Goal: Task Accomplishment & Management: Complete application form

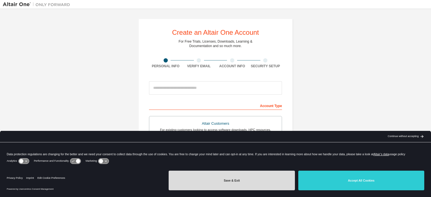
click at [242, 182] on button "Save & Exit" at bounding box center [232, 181] width 126 height 20
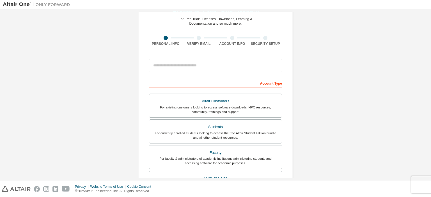
scroll to position [56, 0]
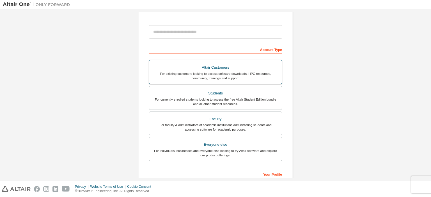
click at [214, 70] on div "Altair Customers" at bounding box center [216, 68] width 126 height 8
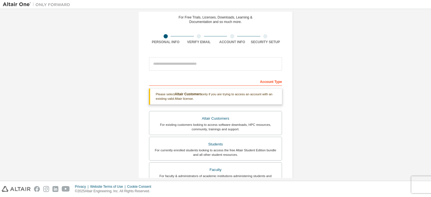
scroll to position [0, 0]
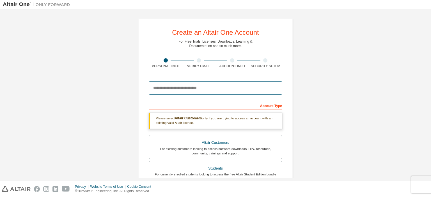
click at [166, 89] on input "email" at bounding box center [215, 87] width 133 height 13
type input "**********"
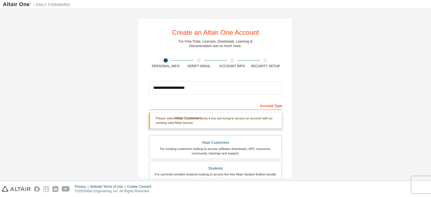
type input "*******"
type input "*****"
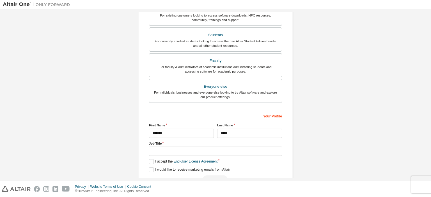
scroll to position [171, 0]
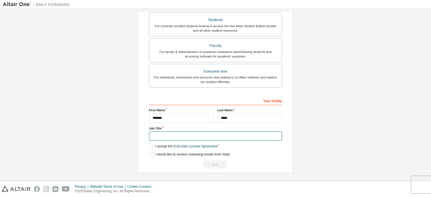
click at [176, 137] on input "text" at bounding box center [215, 136] width 133 height 9
type input "*******"
click at [150, 146] on label "I accept the End-User License Agreement" at bounding box center [183, 146] width 68 height 5
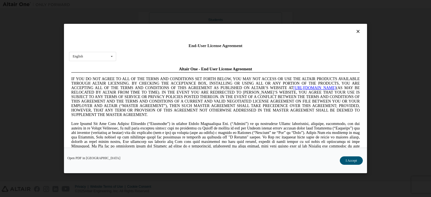
scroll to position [0, 0]
click at [351, 160] on button "I Accept" at bounding box center [351, 161] width 23 height 8
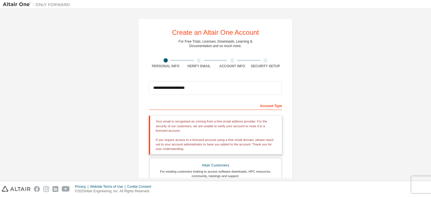
click at [231, 135] on div "Your email is recognised as coming from a free email address provider. For the …" at bounding box center [215, 135] width 133 height 39
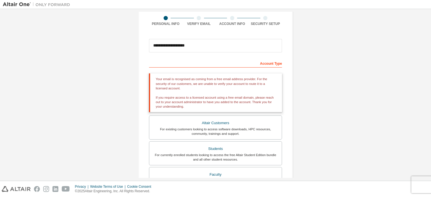
scroll to position [84, 0]
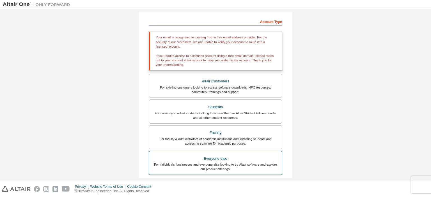
click at [217, 162] on div "For individuals, businesses and everyone else looking to try Altair software an…" at bounding box center [216, 166] width 126 height 9
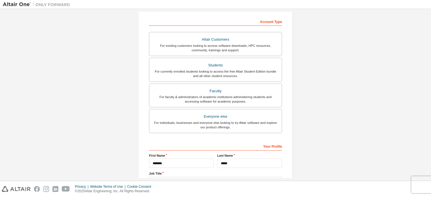
scroll to position [129, 0]
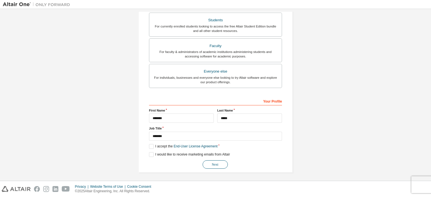
click at [217, 164] on button "Next" at bounding box center [215, 164] width 25 height 8
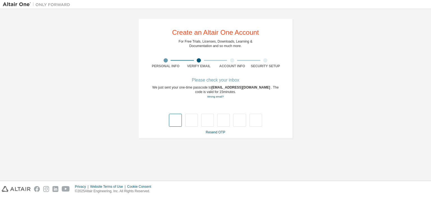
type input "*"
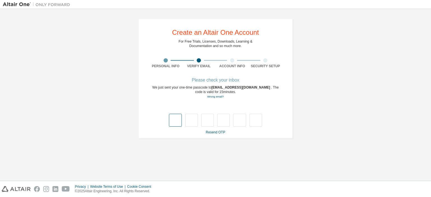
type input "*"
